Goal: Task Accomplishment & Management: Manage account settings

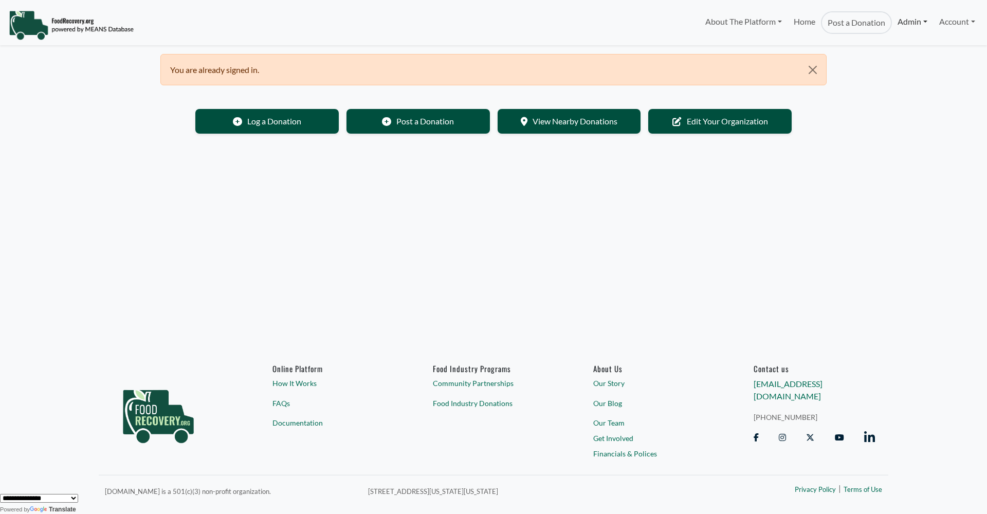
click at [910, 22] on link "Admin" at bounding box center [912, 21] width 41 height 21
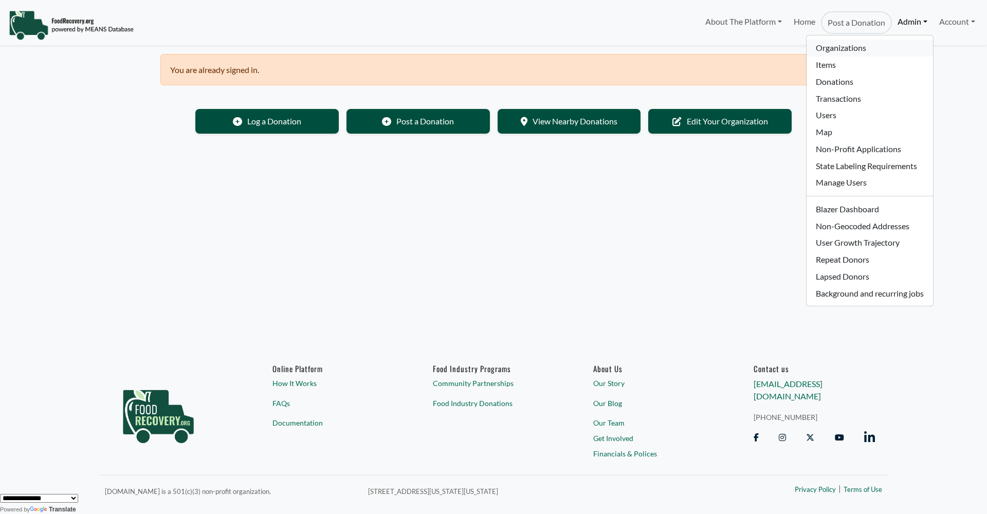
click at [831, 46] on link "Organizations" at bounding box center [869, 48] width 126 height 17
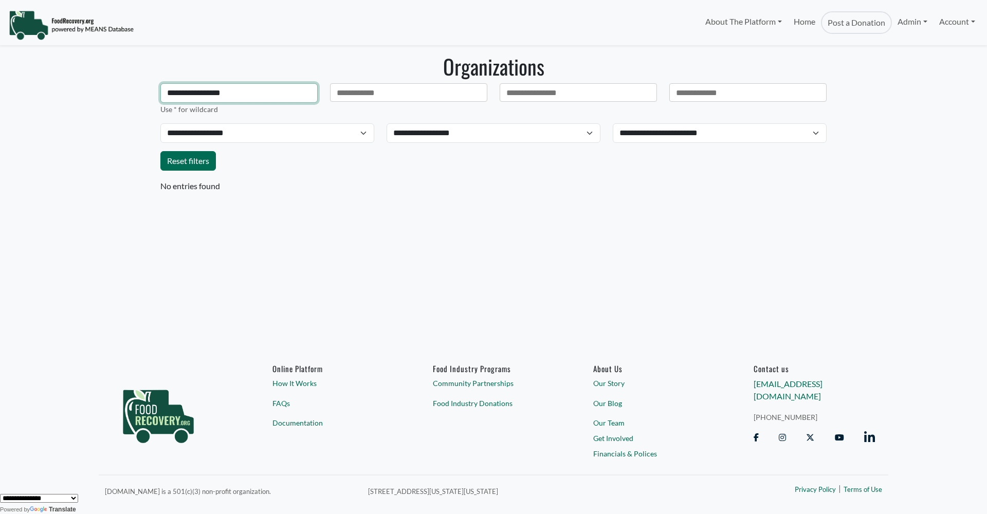
click at [237, 95] on input "**********" at bounding box center [238, 93] width 157 height 20
drag, startPoint x: 237, startPoint y: 95, endPoint x: 142, endPoint y: 94, distance: 94.6
click at [142, 94] on body "About The Platform How It Works FAQs Documentation Home Post a Donation Admin O…" at bounding box center [493, 257] width 987 height 514
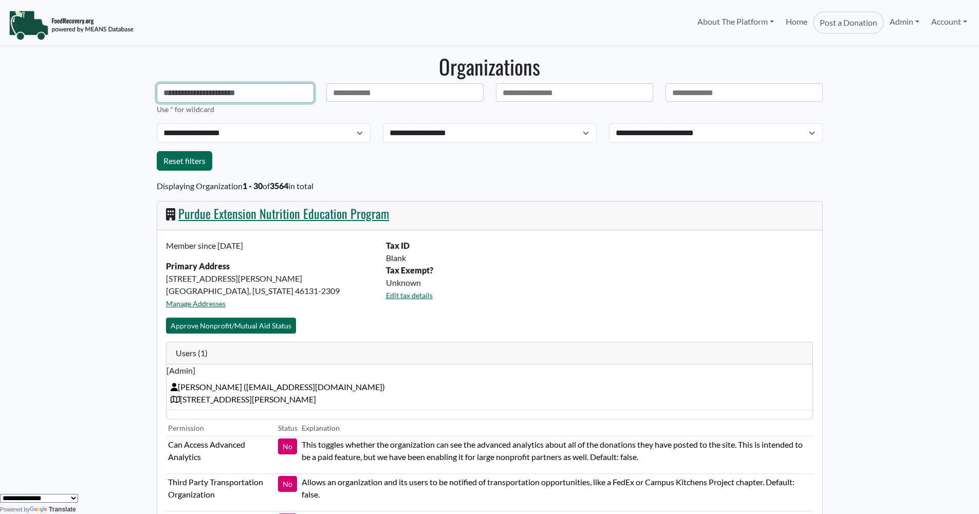
paste input "**********"
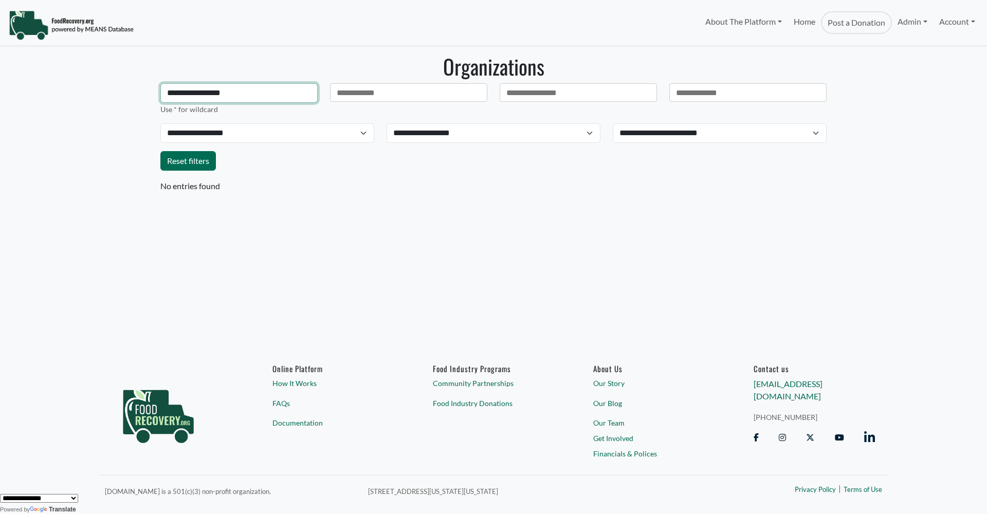
drag, startPoint x: 195, startPoint y: 94, endPoint x: 142, endPoint y: 94, distance: 53.4
click at [142, 94] on body "About The Platform How It Works FAQs Documentation Home Post a Donation Admin O…" at bounding box center [493, 257] width 987 height 514
type input "**********"
drag, startPoint x: 223, startPoint y: 93, endPoint x: 141, endPoint y: 94, distance: 81.2
click at [141, 94] on body "About The Platform How It Works FAQs Documentation Home Post a Donation Admin O…" at bounding box center [493, 257] width 987 height 514
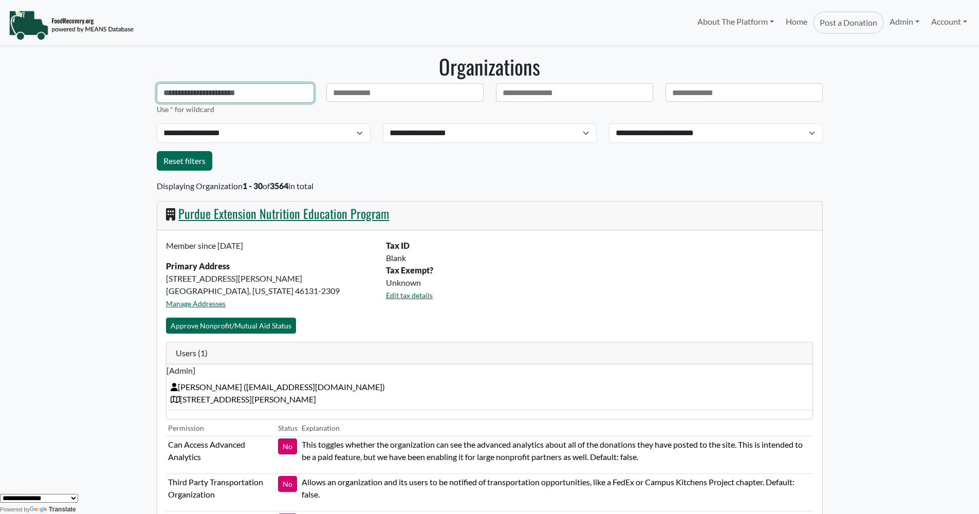
paste input "**********"
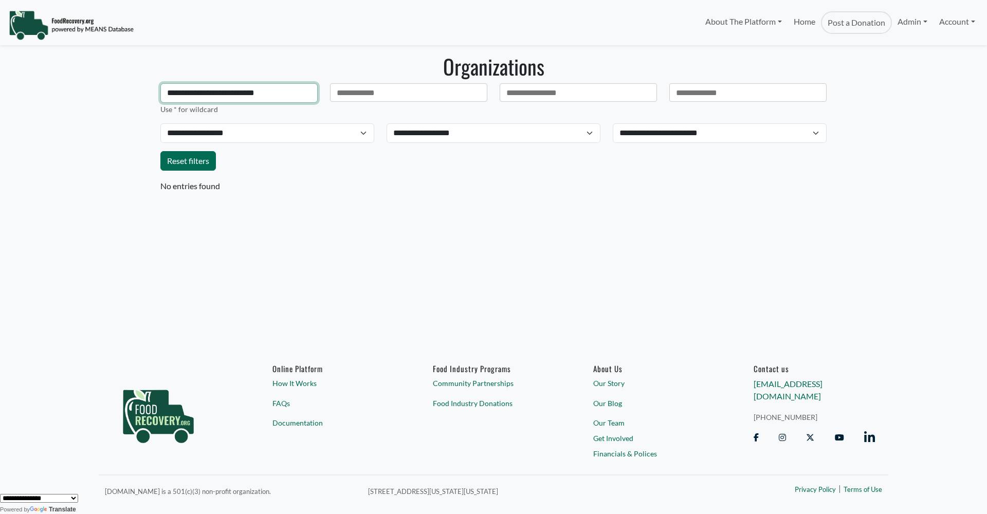
type input "**********"
drag, startPoint x: 285, startPoint y: 97, endPoint x: 144, endPoint y: 96, distance: 140.3
click at [144, 96] on body "About The Platform How It Works FAQs Documentation Home Post a Donation Admin O…" at bounding box center [493, 257] width 987 height 514
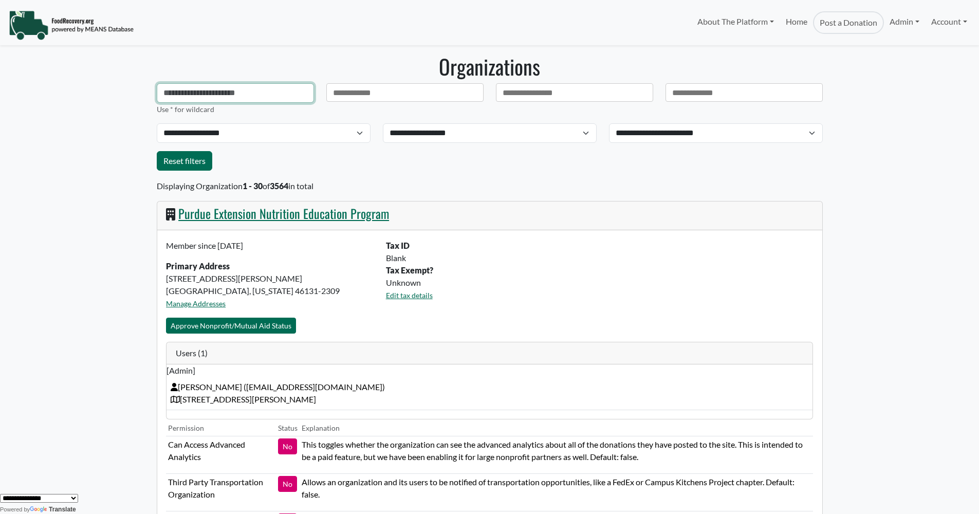
paste input "**********"
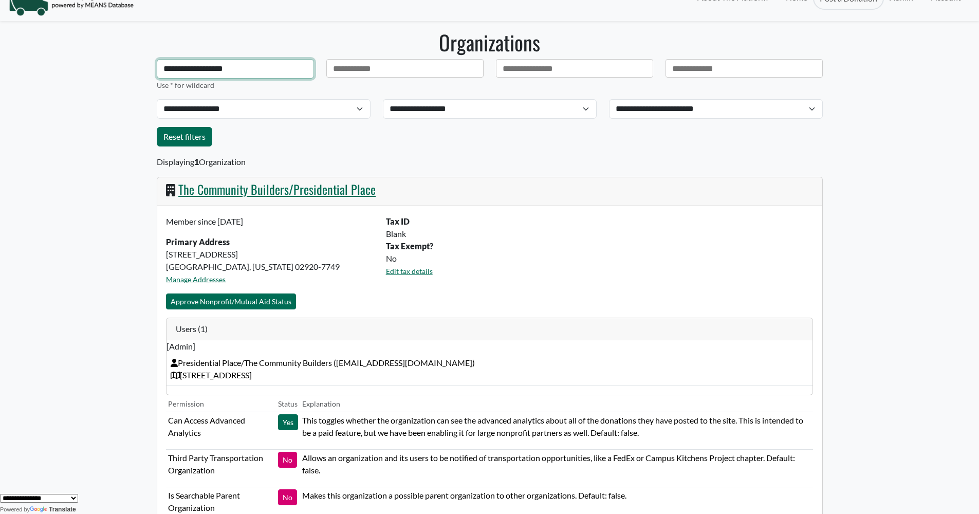
scroll to position [22, 0]
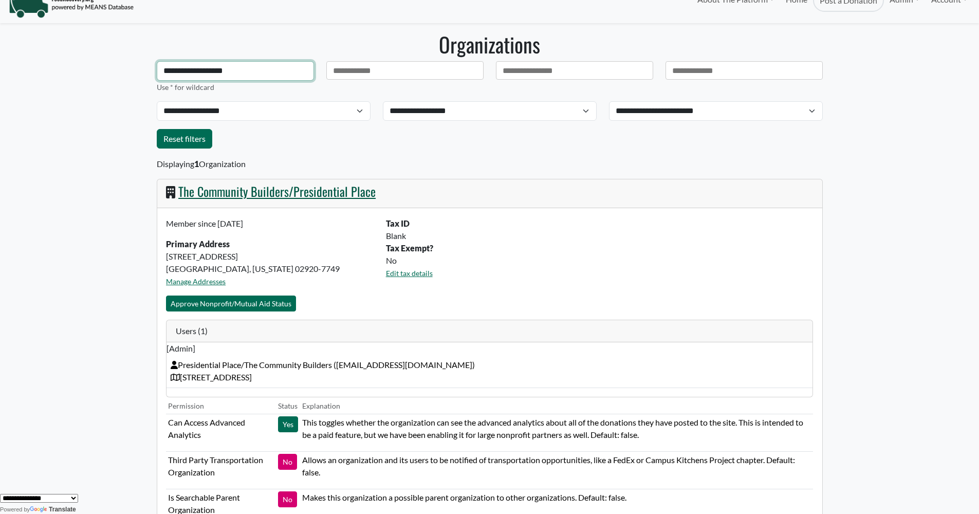
type input "**********"
click at [214, 194] on link "The Community Builders/Presidential Place" at bounding box center [276, 191] width 197 height 18
click at [220, 202] on div "The Community Builders/Presidential Place" at bounding box center [489, 193] width 665 height 29
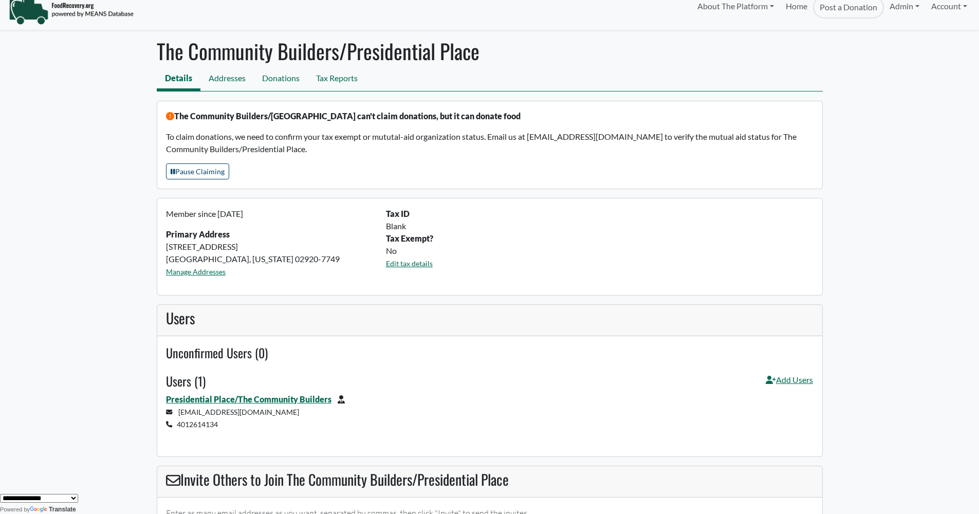
scroll to position [62, 0]
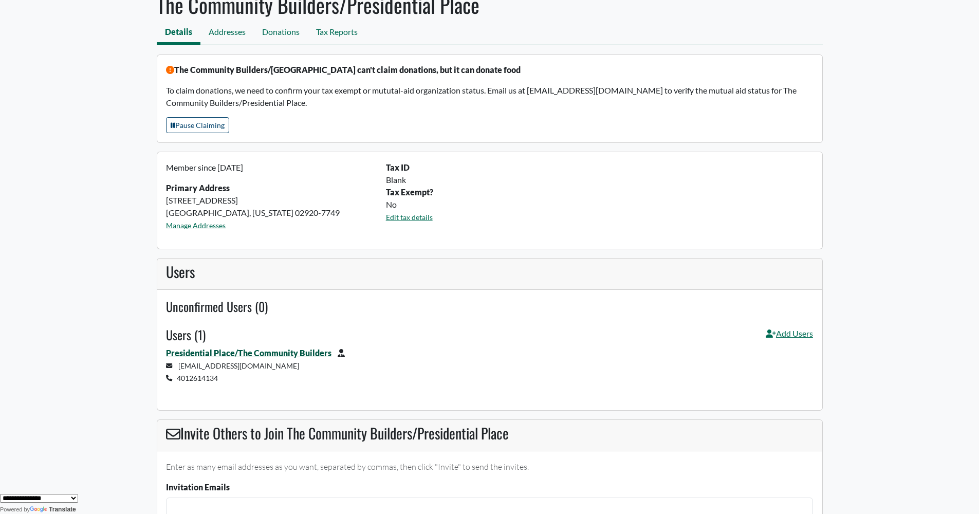
click at [243, 352] on link "Presidential Place/The Community Builders" at bounding box center [248, 353] width 165 height 10
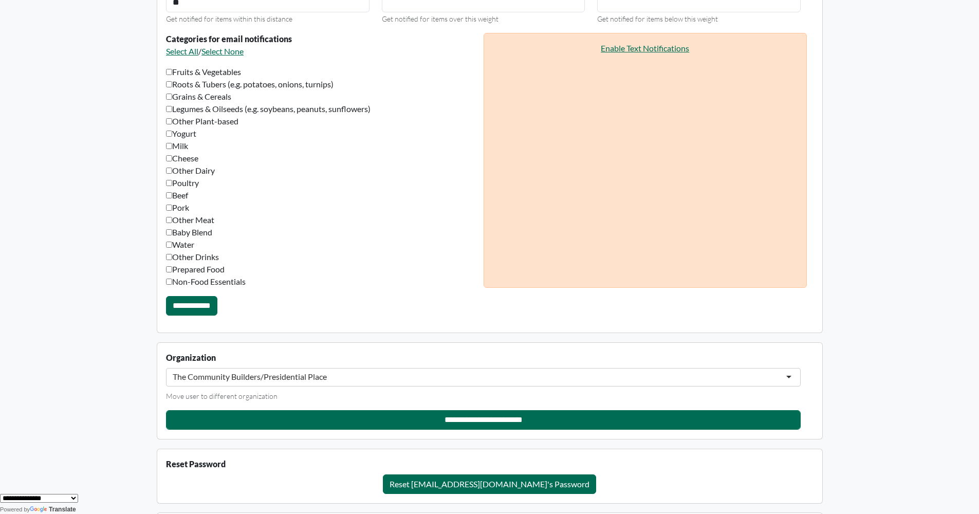
scroll to position [772, 0]
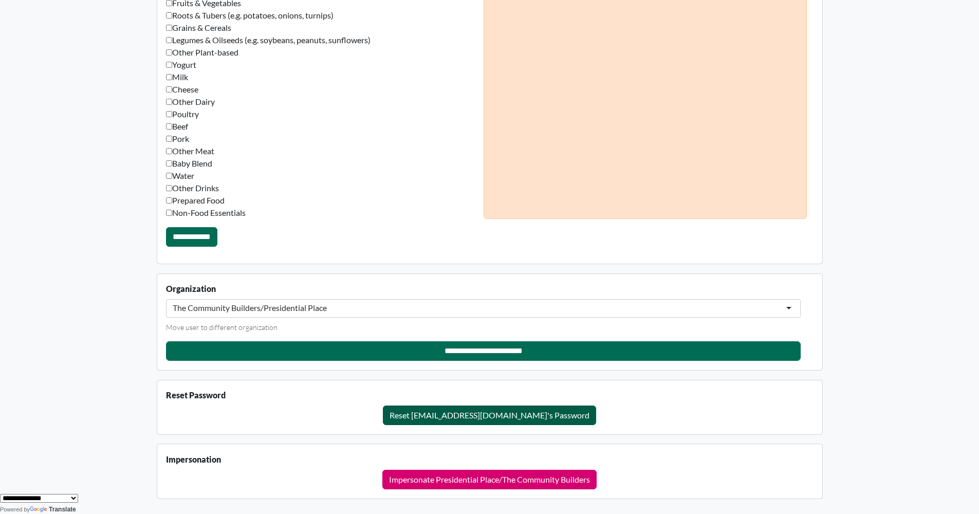
click at [497, 417] on button "Reset [EMAIL_ADDRESS][DOMAIN_NAME]'s Password" at bounding box center [489, 415] width 213 height 20
click at [492, 414] on button "Reset [EMAIL_ADDRESS][DOMAIN_NAME]'s Password" at bounding box center [489, 415] width 213 height 20
click at [622, 414] on form "Reset [EMAIL_ADDRESS][DOMAIN_NAME]'s Password" at bounding box center [489, 415] width 659 height 20
click at [209, 394] on label "Reset Password" at bounding box center [196, 395] width 60 height 12
click at [428, 415] on button "Reset arminedonabedian@gmail.com's Password" at bounding box center [489, 415] width 213 height 20
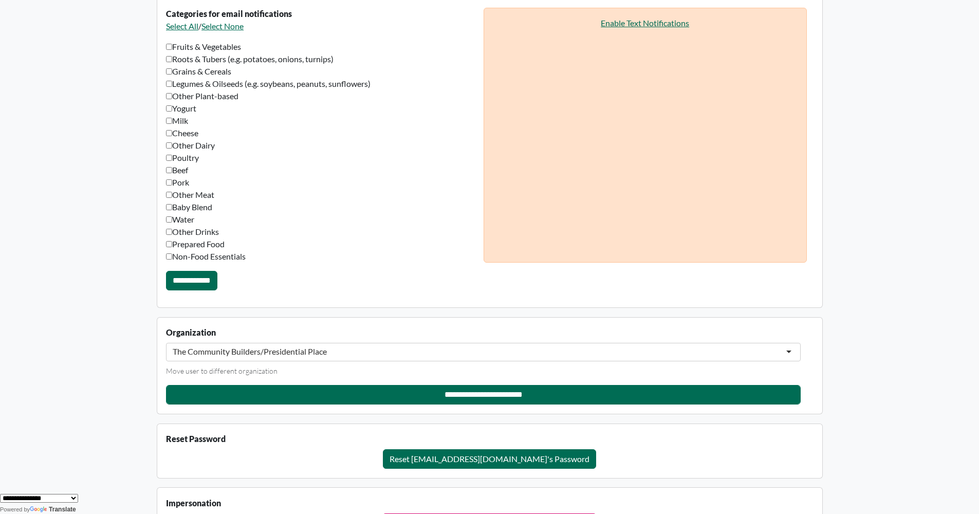
scroll to position [870, 0]
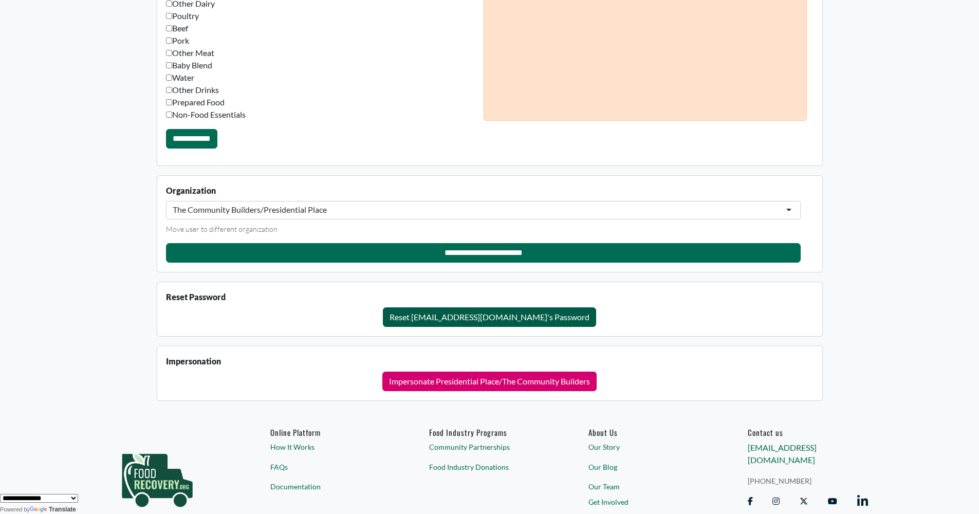
click at [451, 318] on button "Reset arminedonabedian@gmail.com's Password" at bounding box center [489, 317] width 213 height 20
click at [472, 317] on button "Reset arminedonabedian@gmail.com's Password" at bounding box center [489, 317] width 213 height 20
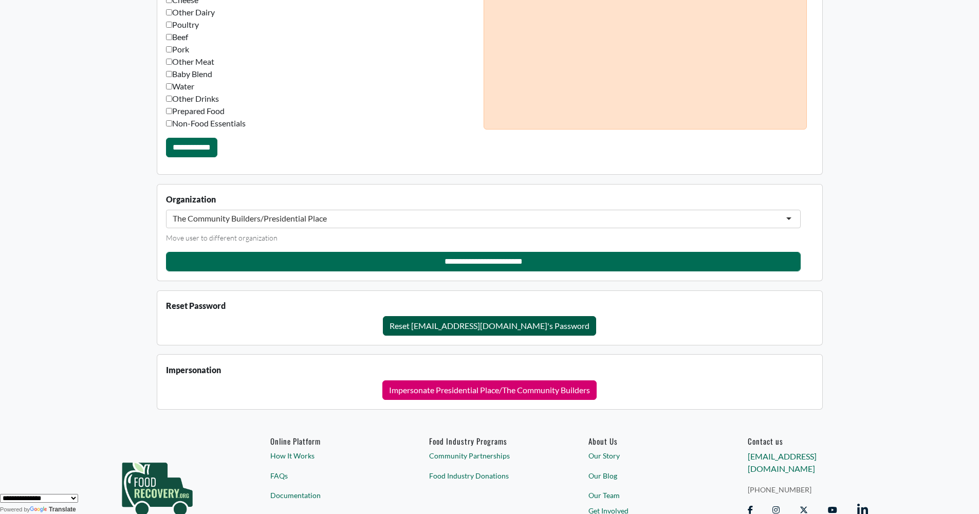
scroll to position [842, 0]
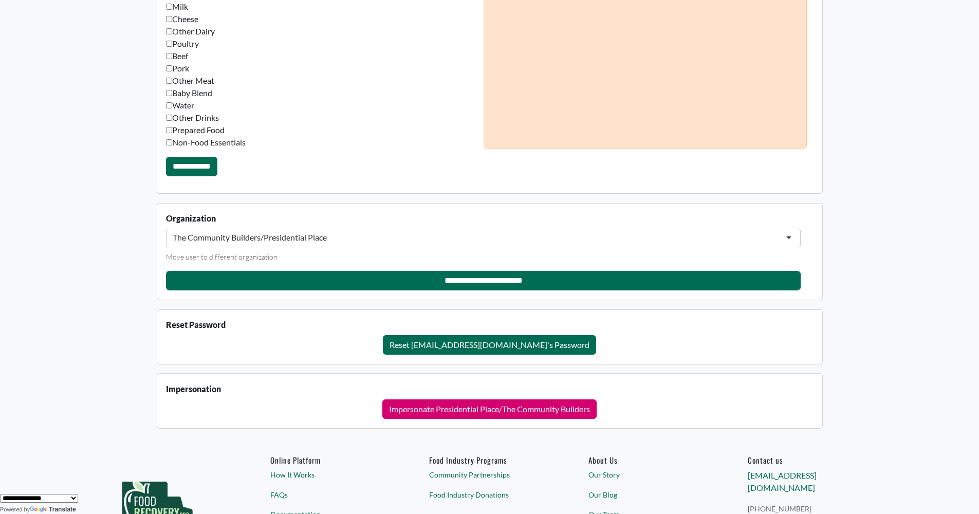
click at [264, 343] on form "Reset arminedonabedian@gmail.com's Password" at bounding box center [489, 345] width 659 height 20
drag, startPoint x: 649, startPoint y: 320, endPoint x: 650, endPoint y: 326, distance: 6.3
click at [649, 320] on div "Reset Password Reset arminedonabedian@gmail.com's Password" at bounding box center [489, 337] width 647 height 36
click at [534, 345] on button "Reset arminedonabedian@gmail.com's Password" at bounding box center [489, 345] width 213 height 20
click at [428, 343] on button "Reset arminedonabedian@gmail.com's Password" at bounding box center [489, 345] width 213 height 20
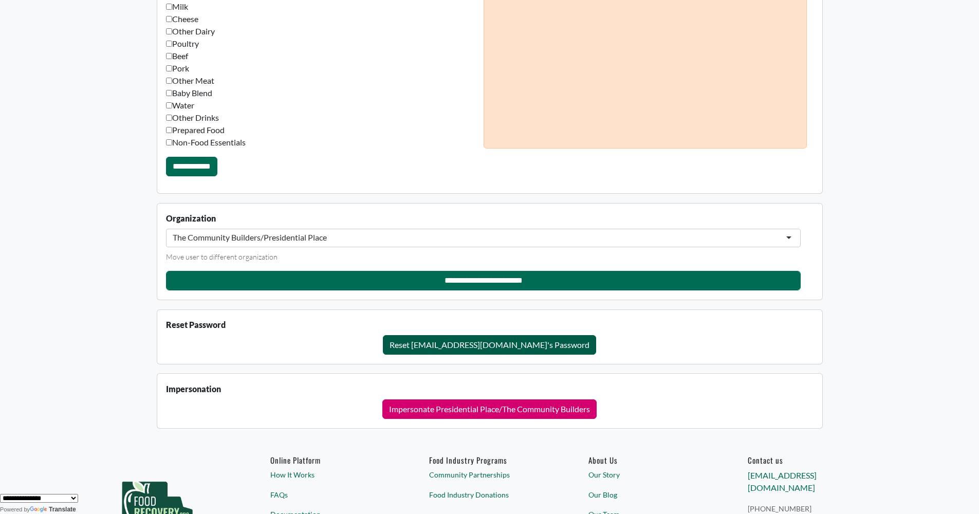
click at [428, 343] on button "Reset arminedonabedian@gmail.com's Password" at bounding box center [489, 345] width 213 height 20
click at [427, 344] on button "Reset arminedonabedian@gmail.com's Password" at bounding box center [489, 345] width 213 height 20
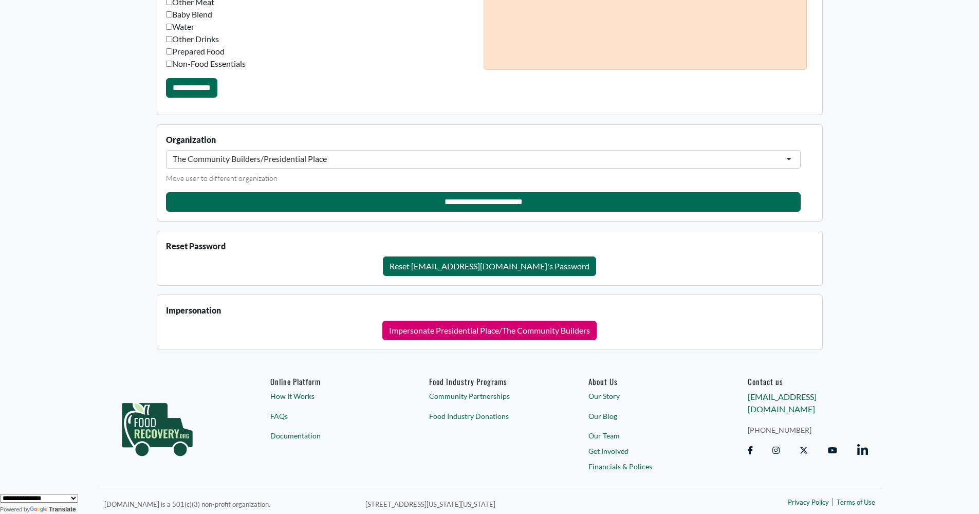
scroll to position [923, 0]
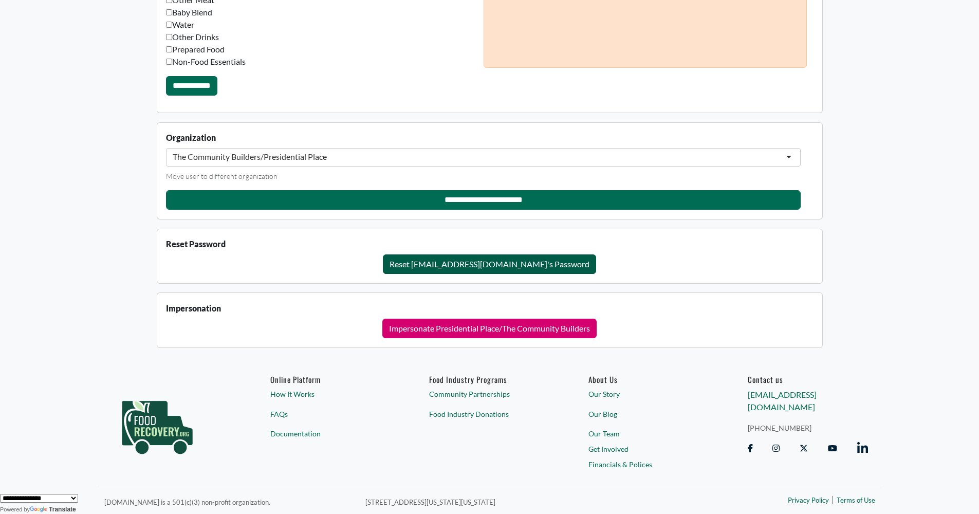
click at [443, 265] on button "Reset arminedonabedian@gmail.com's Password" at bounding box center [489, 264] width 213 height 20
click at [451, 264] on button "Reset arminedonabedian@gmail.com's Password" at bounding box center [489, 264] width 213 height 20
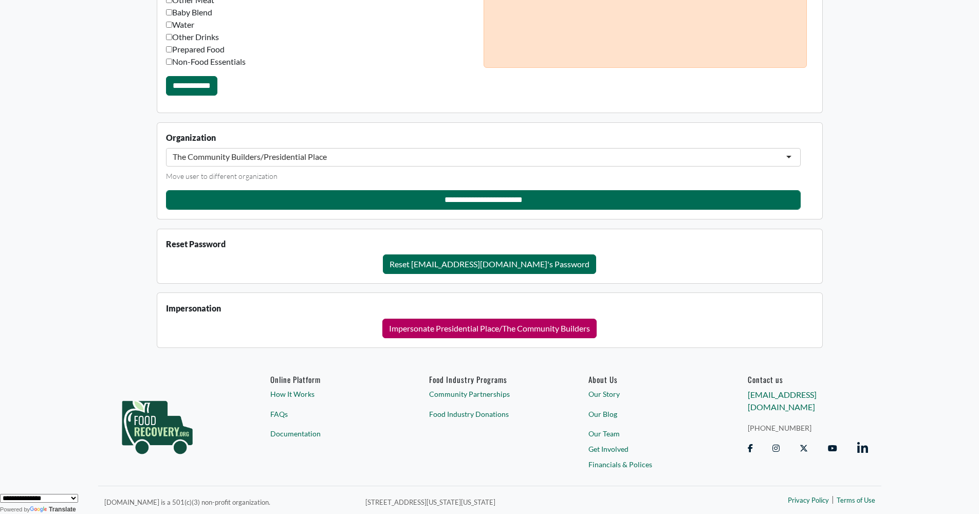
click at [513, 331] on button "Impersonate Presidential Place/The Community Builders" at bounding box center [489, 329] width 214 height 20
